Goal: Navigation & Orientation: Find specific page/section

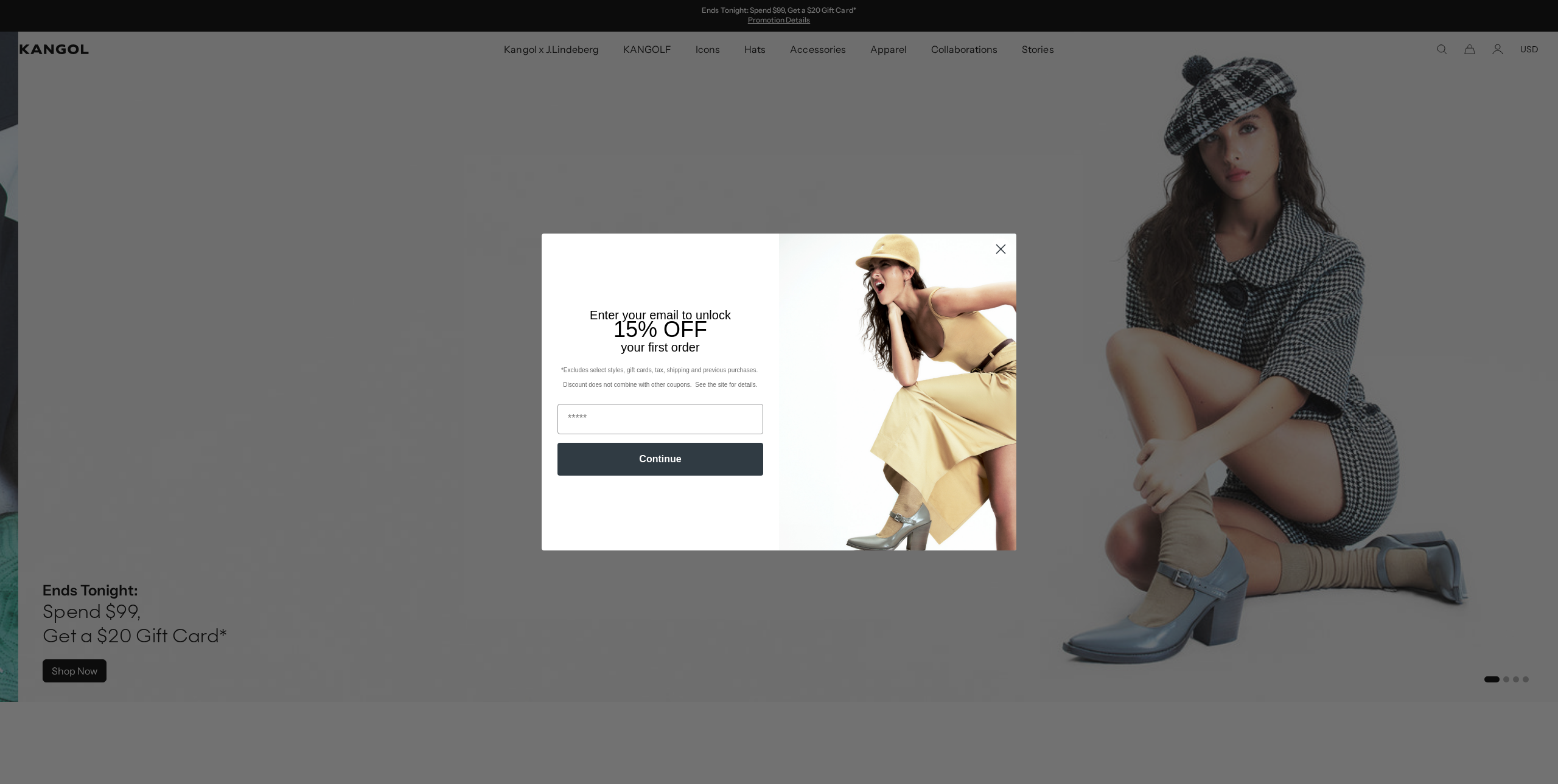
click at [1002, 250] on circle "Close dialog" at bounding box center [1001, 249] width 20 height 20
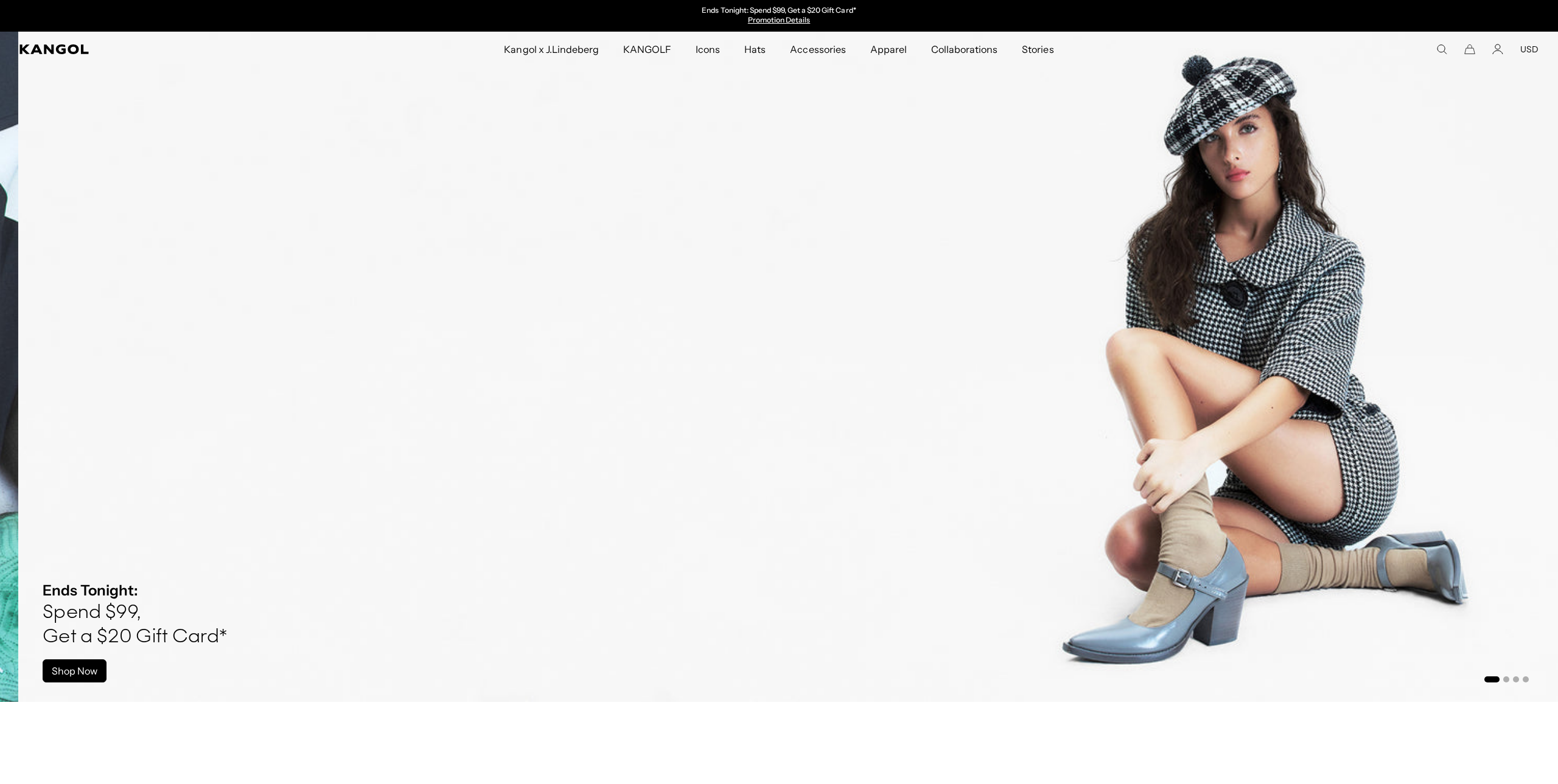
click at [996, 270] on circle "Close dialog" at bounding box center [1001, 280] width 20 height 20
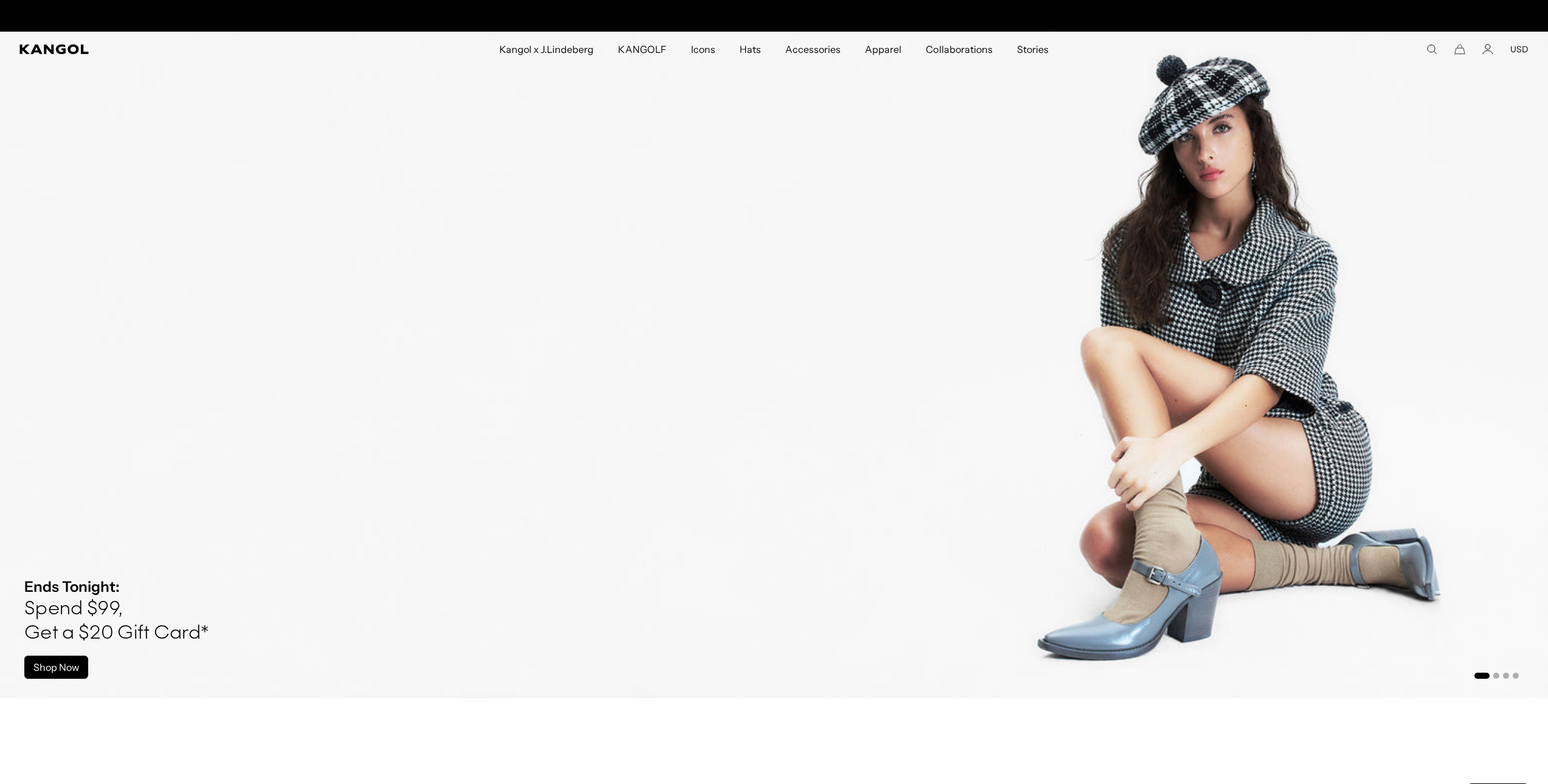
scroll to position [0, 251]
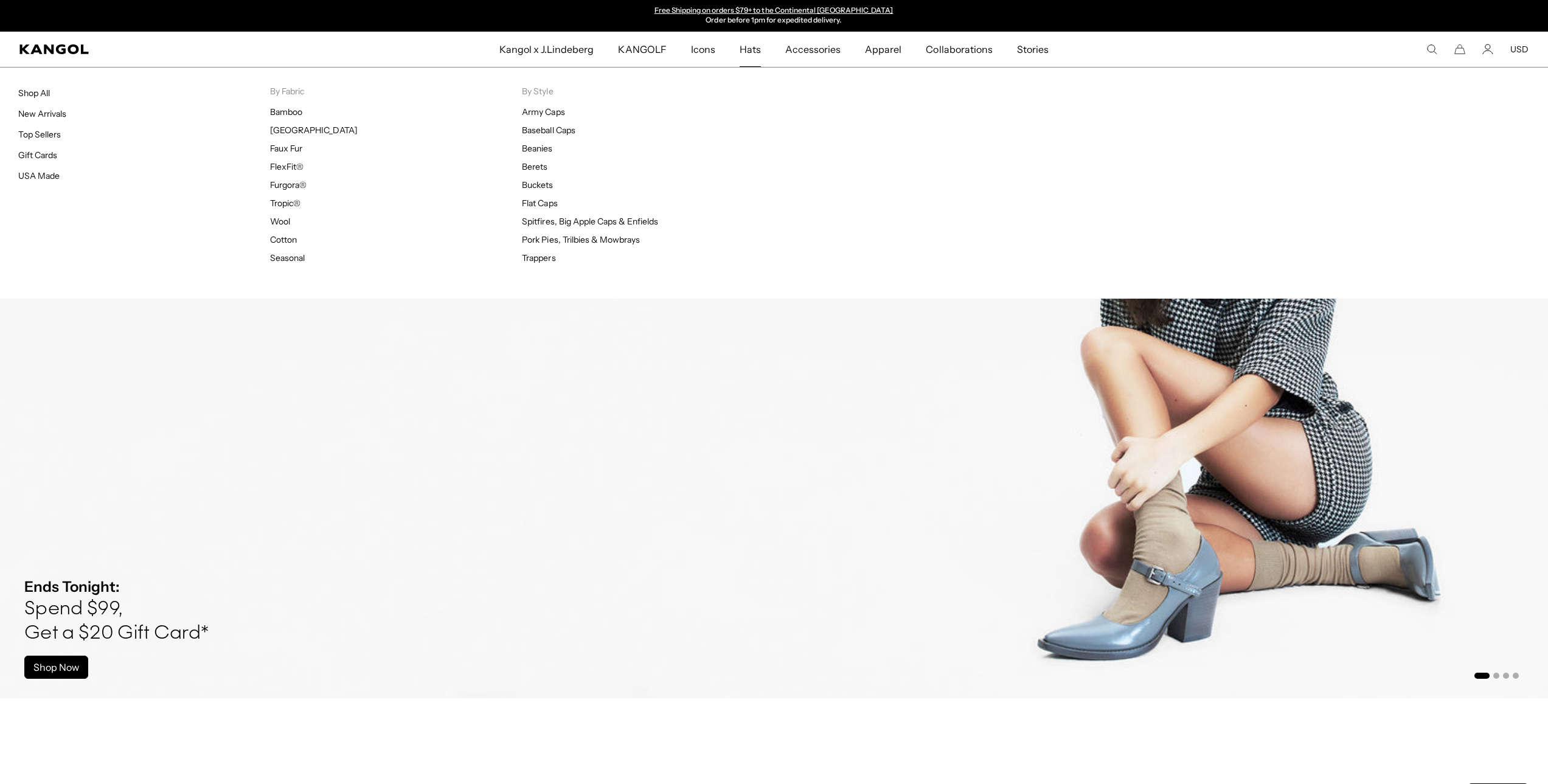
click at [750, 40] on span "Hats" at bounding box center [750, 50] width 21 height 35
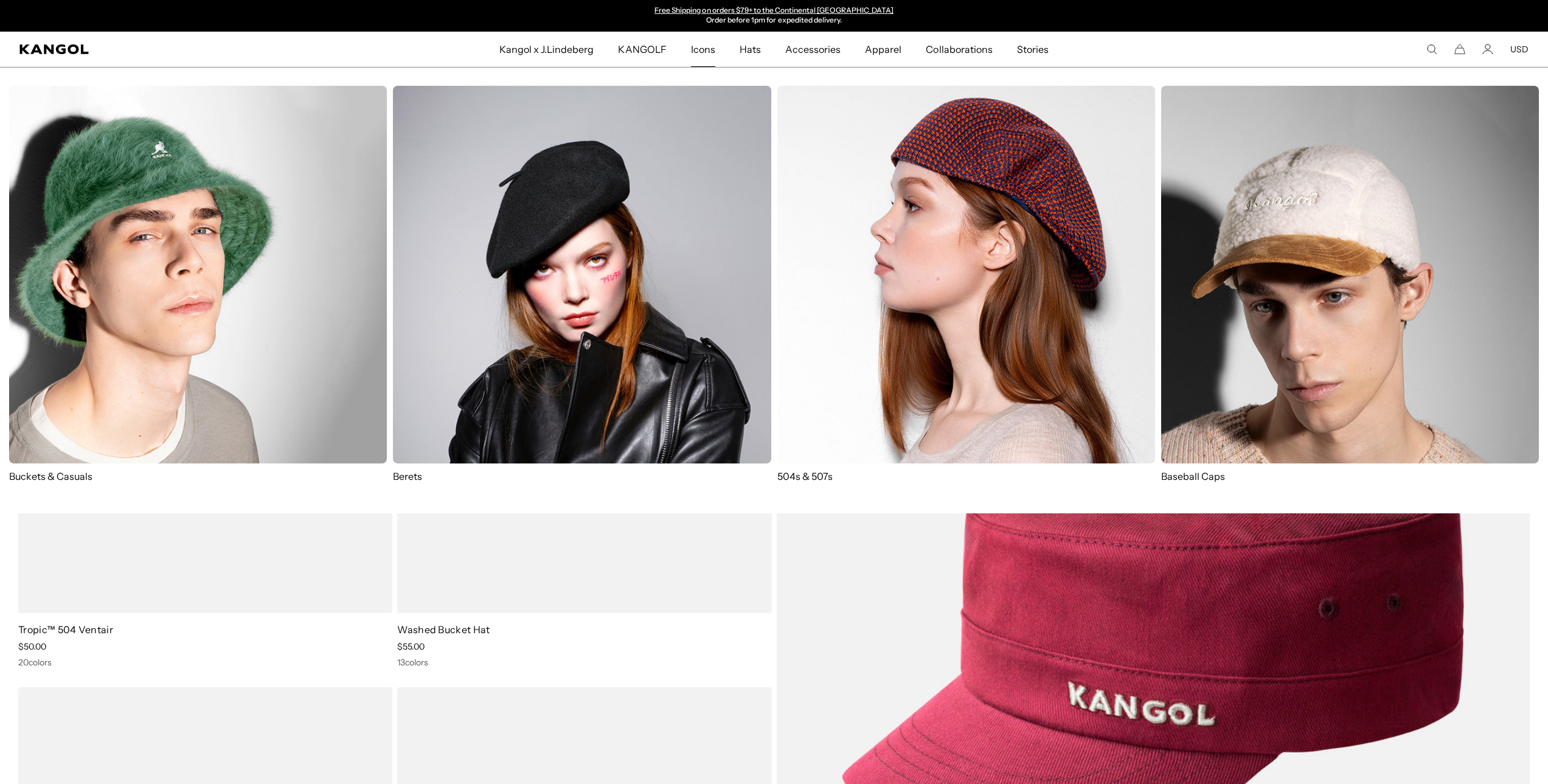
click at [704, 51] on span "Icons" at bounding box center [702, 50] width 24 height 35
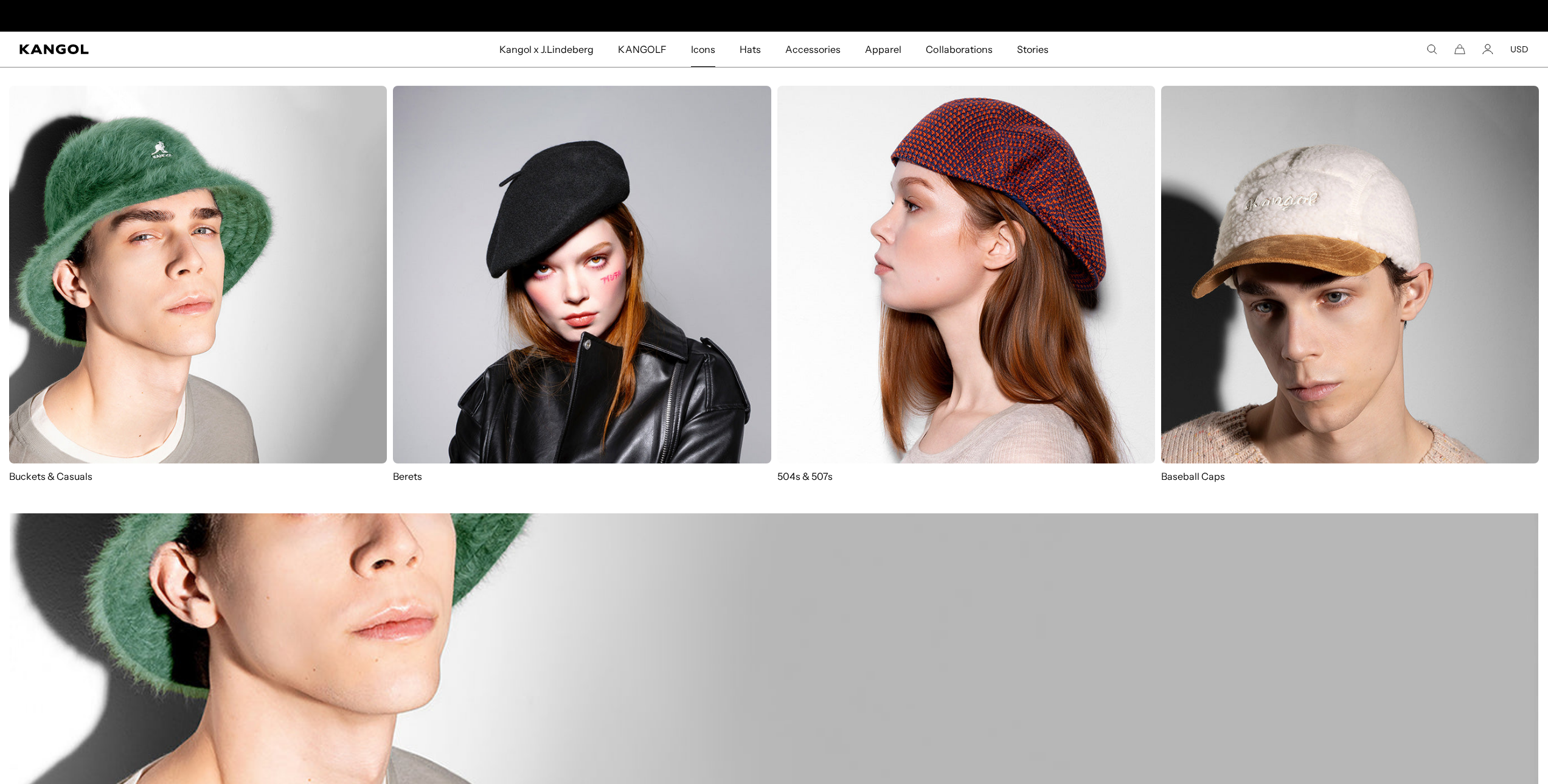
scroll to position [0, 251]
click at [1265, 275] on img at bounding box center [1350, 275] width 377 height 377
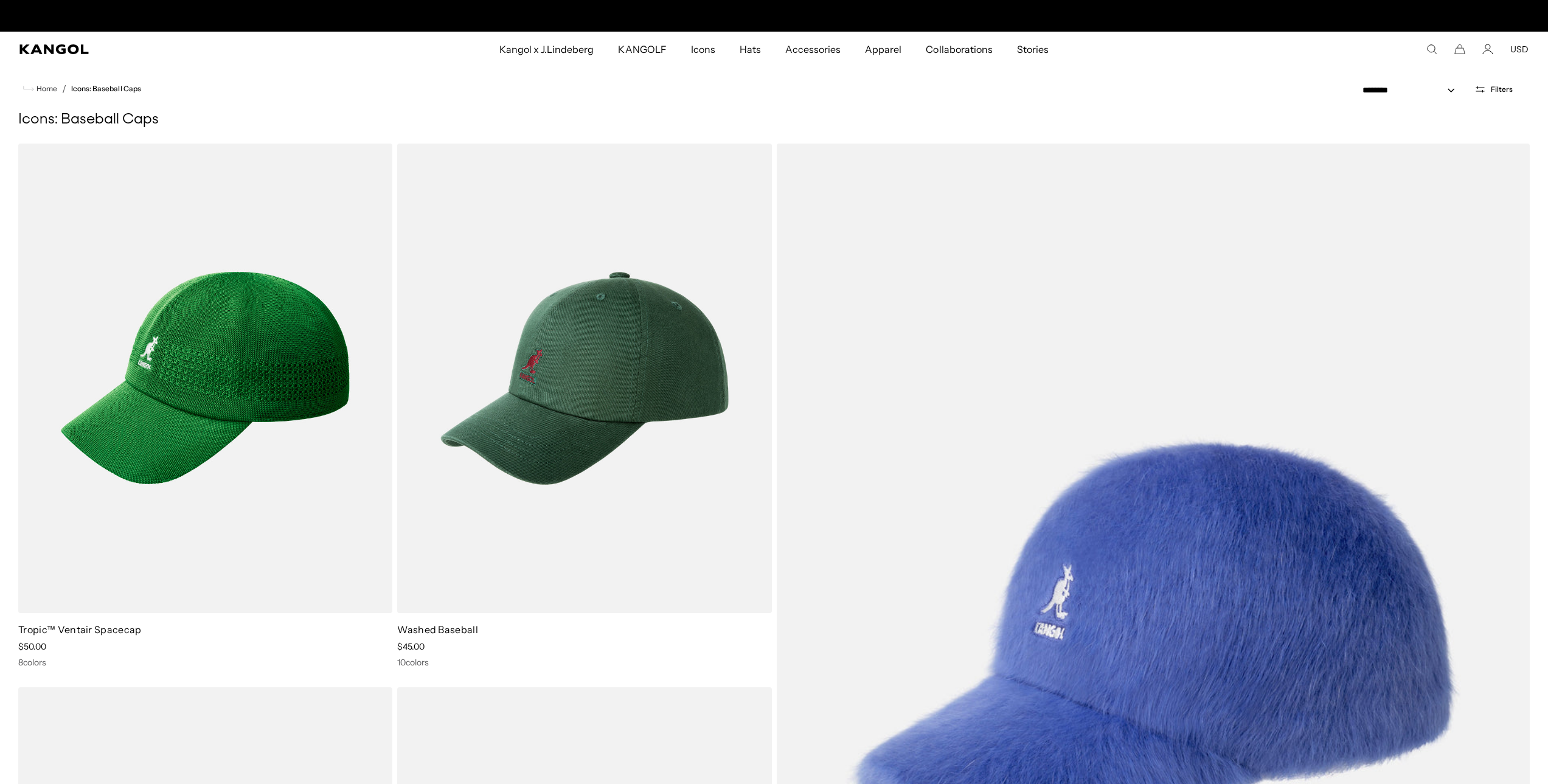
scroll to position [0, 251]
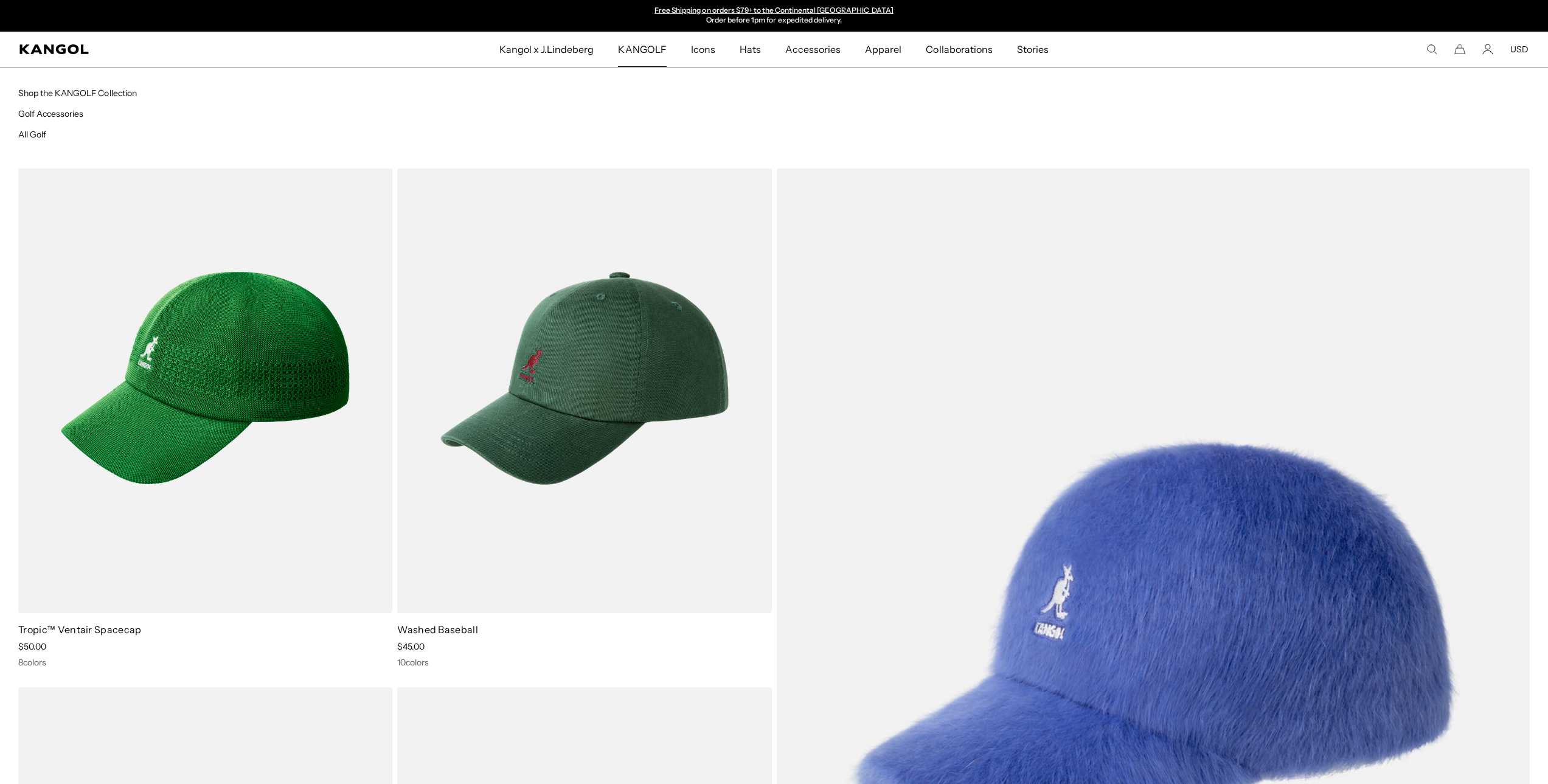
click at [638, 51] on span "KANGOLF" at bounding box center [642, 50] width 48 height 35
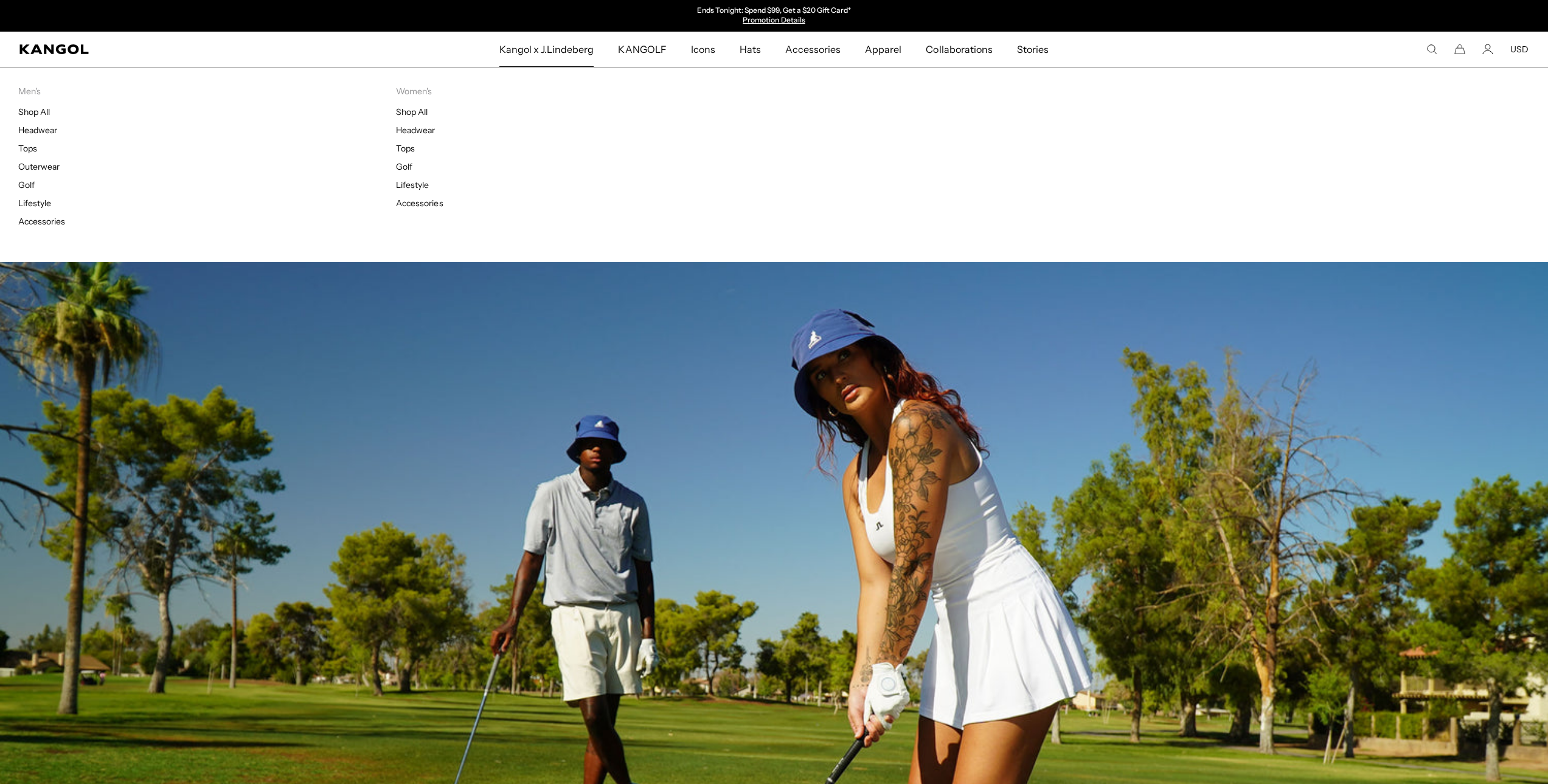
click at [568, 54] on span "Kangol x J.Lindeberg" at bounding box center [547, 50] width 95 height 35
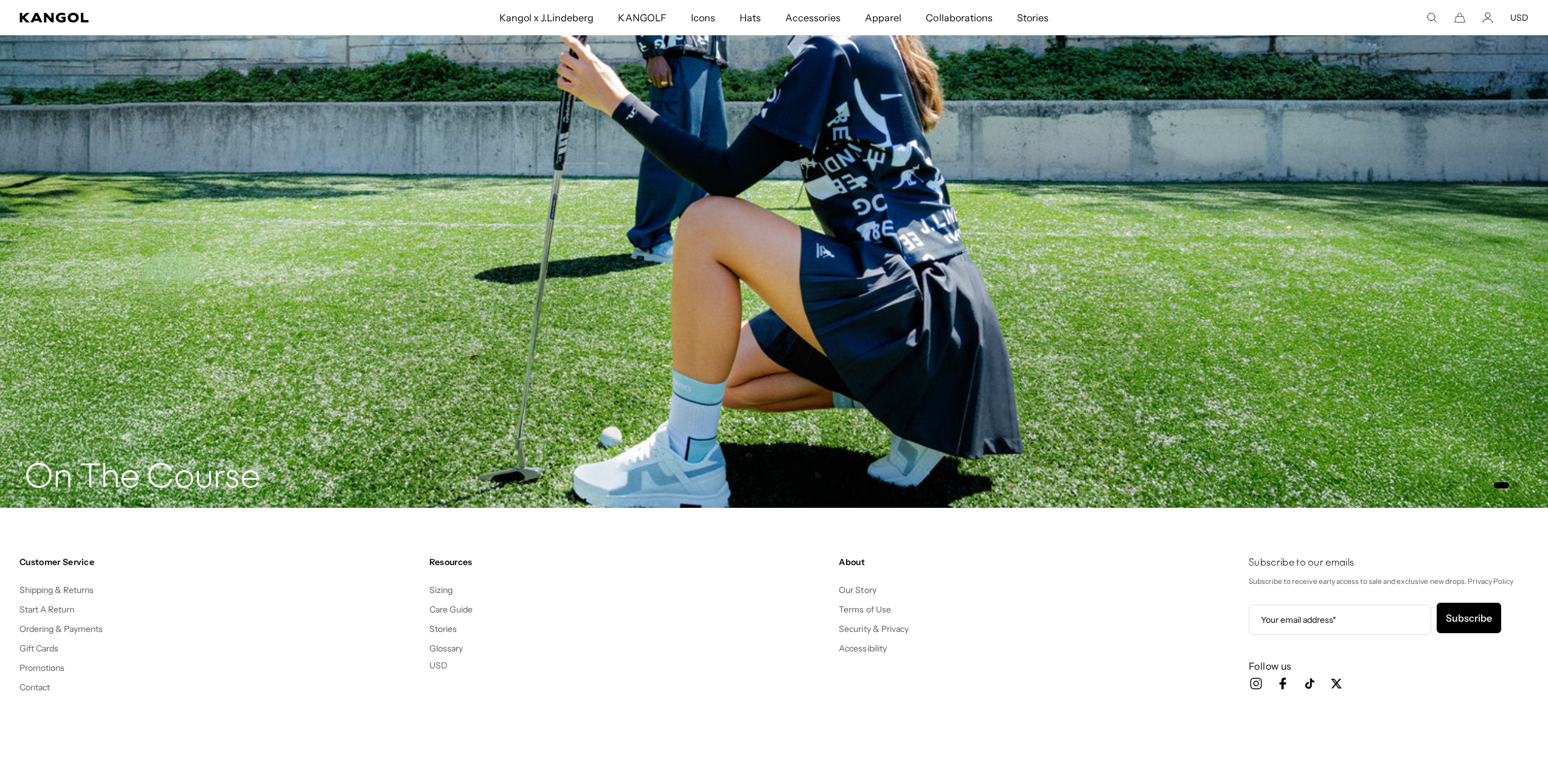
scroll to position [3576, 0]
